Goal: Task Accomplishment & Management: Complete application form

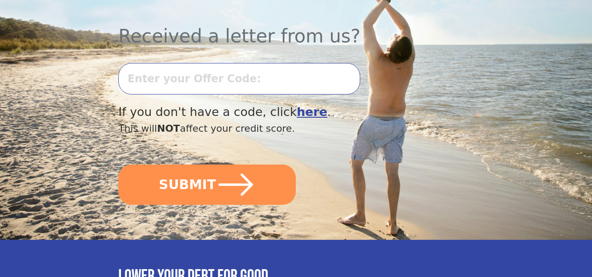
scroll to position [175, 0]
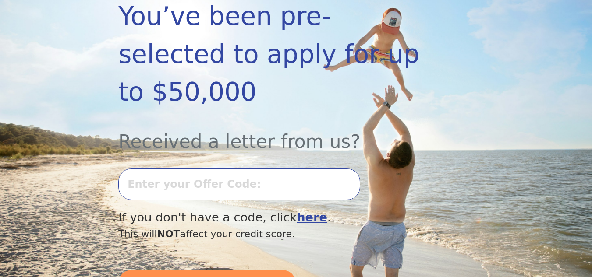
click at [182, 169] on input "text" at bounding box center [239, 185] width 242 height 32
click at [240, 169] on input "text" at bounding box center [239, 185] width 242 height 32
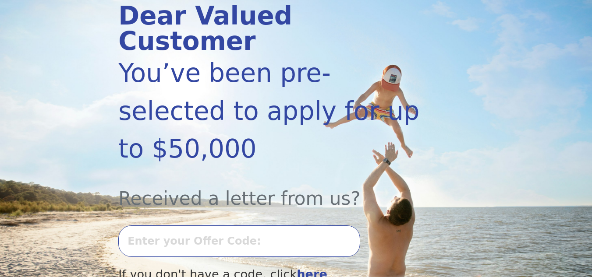
scroll to position [219, 0]
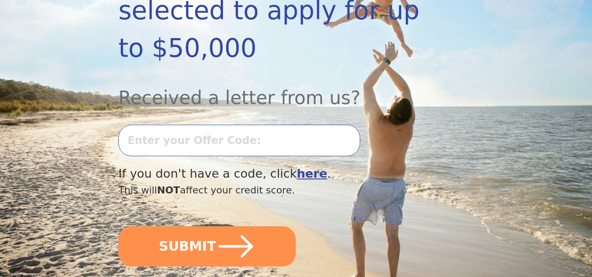
click at [227, 125] on input "text" at bounding box center [239, 141] width 242 height 32
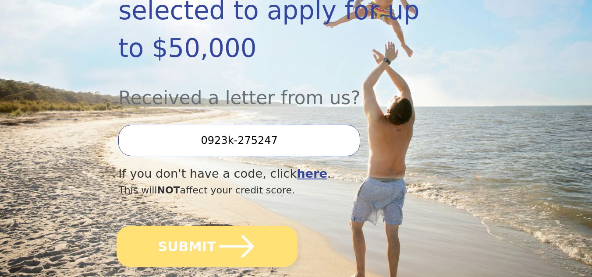
type input "0923k-275247"
click at [249, 227] on icon "submit" at bounding box center [236, 247] width 40 height 40
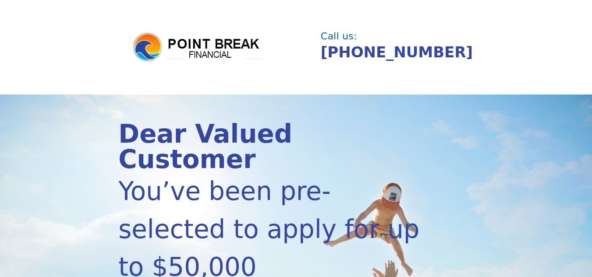
scroll to position [217, 0]
